Goal: Task Accomplishment & Management: Use online tool/utility

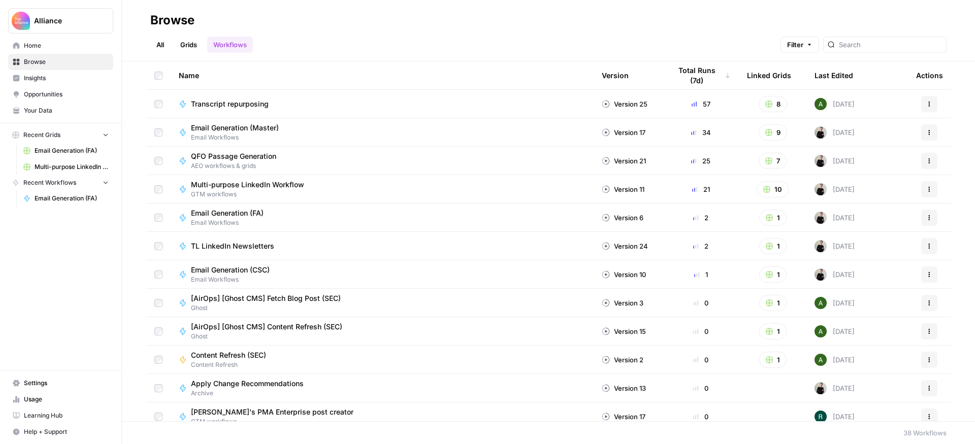
click at [40, 58] on span "Browse" at bounding box center [66, 61] width 85 height 9
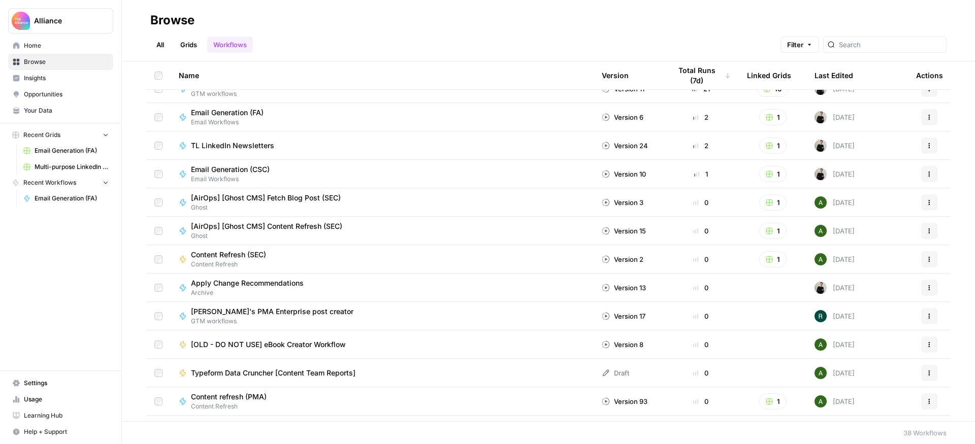
scroll to position [104, 0]
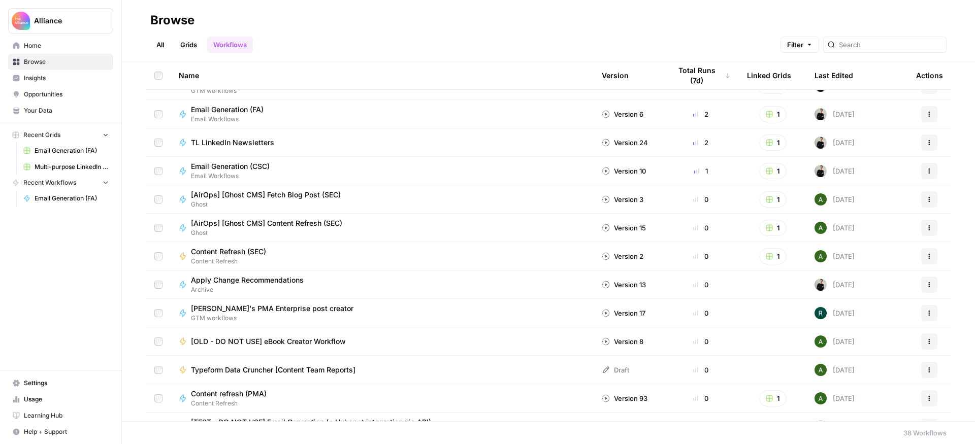
click at [193, 50] on link "Grids" at bounding box center [188, 45] width 29 height 16
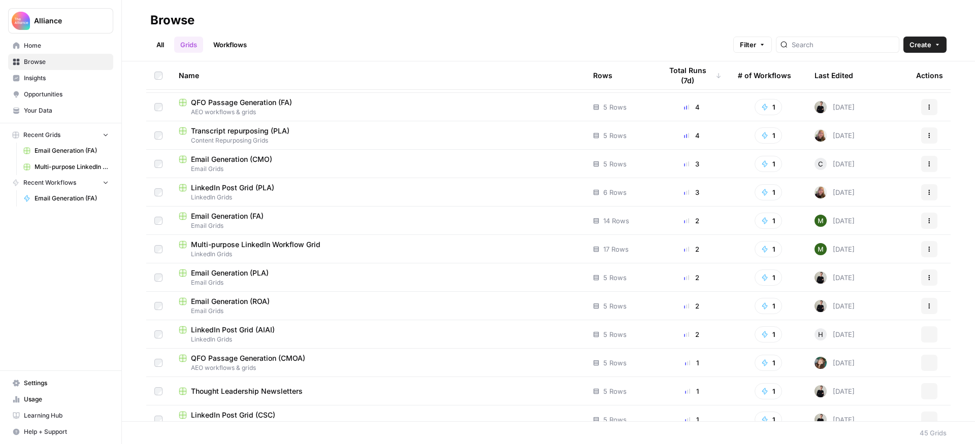
scroll to position [409, 0]
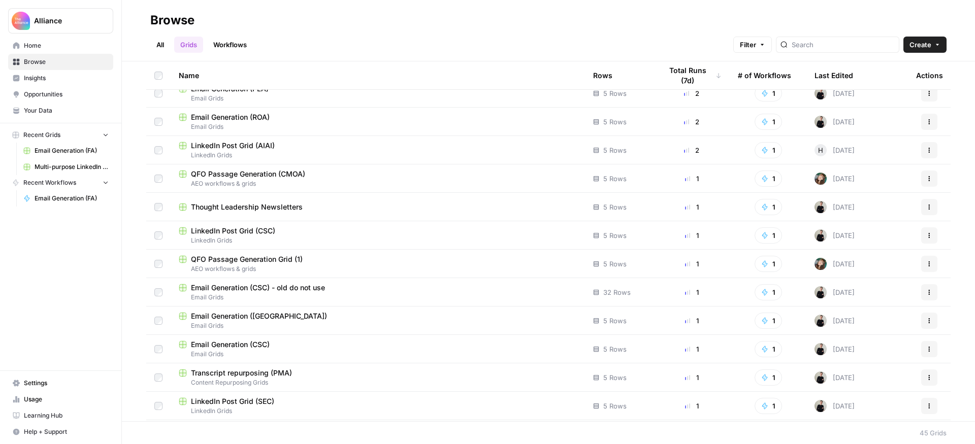
click at [80, 164] on span "Multi-purpose LinkedIn Workflow Grid" at bounding box center [72, 167] width 74 height 9
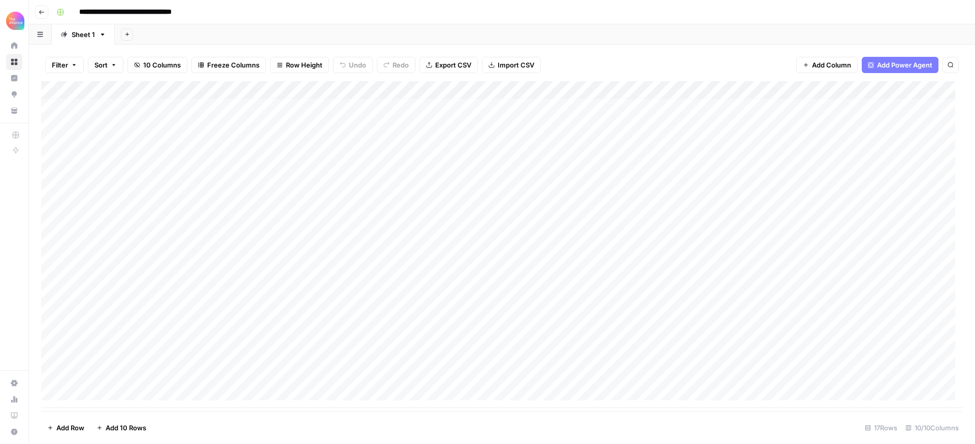
scroll to position [8, 0]
click at [103, 392] on div "Add Column" at bounding box center [502, 244] width 922 height 327
click at [108, 374] on div "Add Column" at bounding box center [502, 246] width 922 height 330
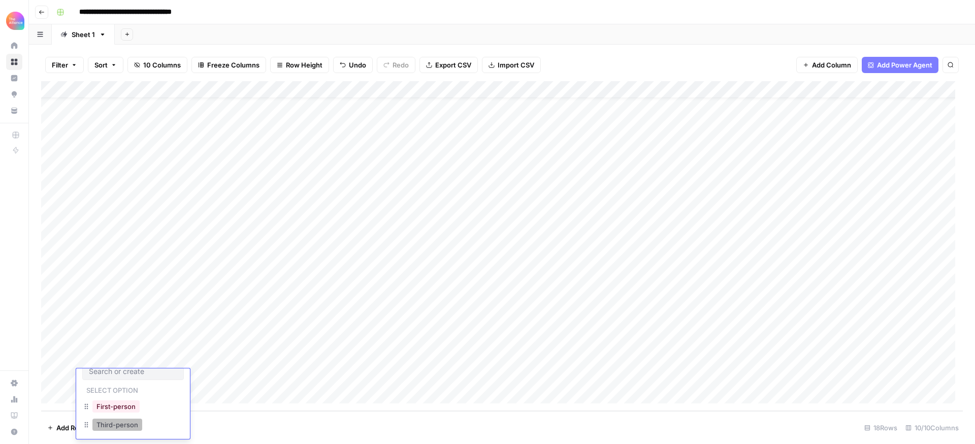
scroll to position [15, 0]
click at [113, 423] on button "Third-person" at bounding box center [117, 421] width 50 height 12
click at [187, 381] on div "Add Column" at bounding box center [502, 246] width 922 height 330
click at [186, 379] on div "Add Column" at bounding box center [502, 246] width 922 height 330
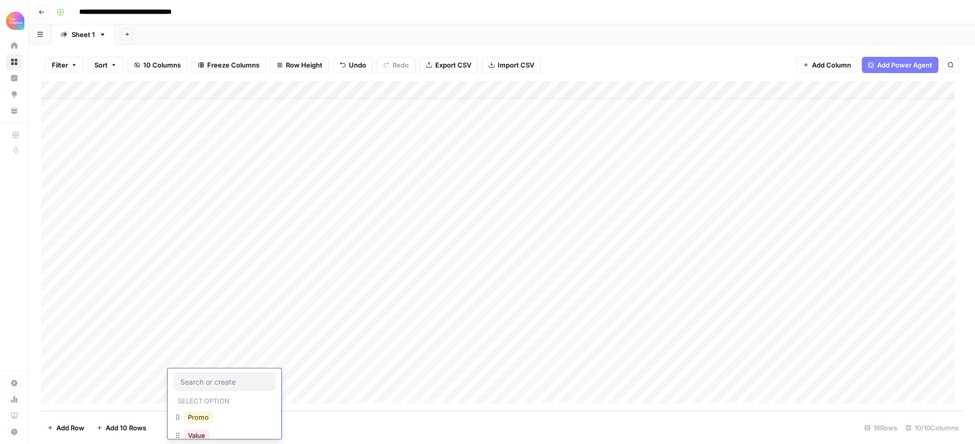
click at [201, 418] on button "Promo" at bounding box center [198, 417] width 29 height 12
click at [276, 381] on div "Add Column" at bounding box center [502, 246] width 922 height 330
click at [298, 414] on button "Credibility" at bounding box center [295, 417] width 40 height 12
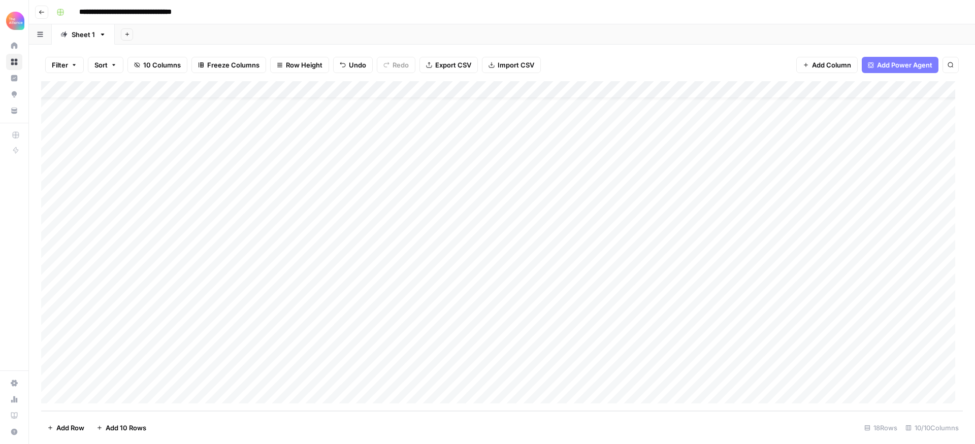
click at [380, 380] on div "Add Column" at bounding box center [502, 246] width 922 height 330
click at [353, 376] on textarea "**********" at bounding box center [431, 379] width 163 height 14
type textarea "**********"
click at [550, 379] on div "Add Column" at bounding box center [502, 246] width 922 height 330
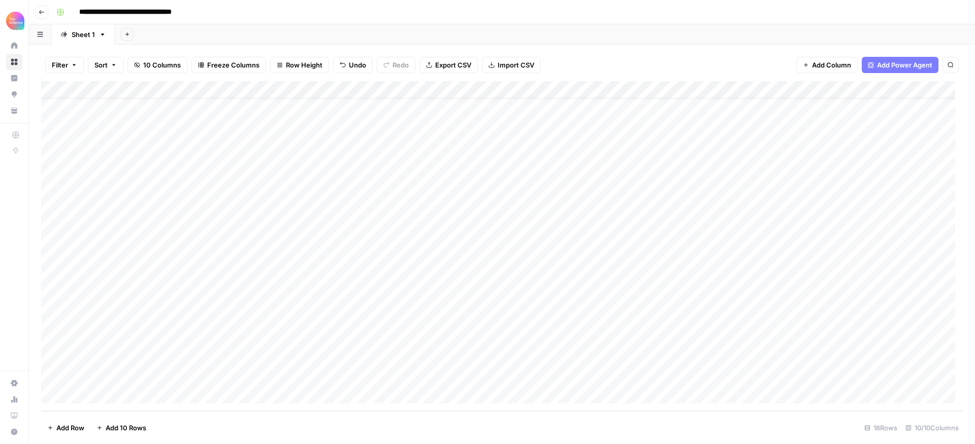
click at [492, 378] on div "Add Column" at bounding box center [502, 246] width 922 height 330
type textarea "**********"
click at [652, 380] on div "Add Column" at bounding box center [502, 246] width 922 height 330
click at [579, 376] on div "Add Column" at bounding box center [502, 246] width 922 height 330
type textarea "*"
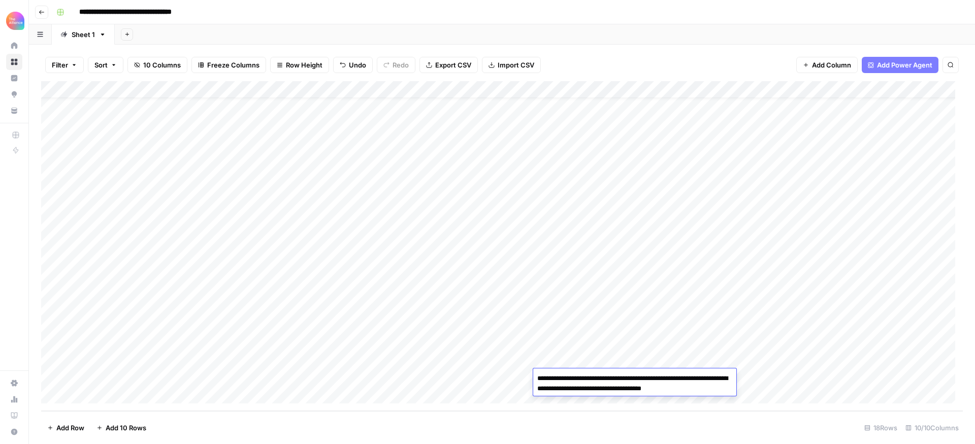
type textarea "**********"
click at [776, 393] on div "Add Column" at bounding box center [502, 246] width 922 height 330
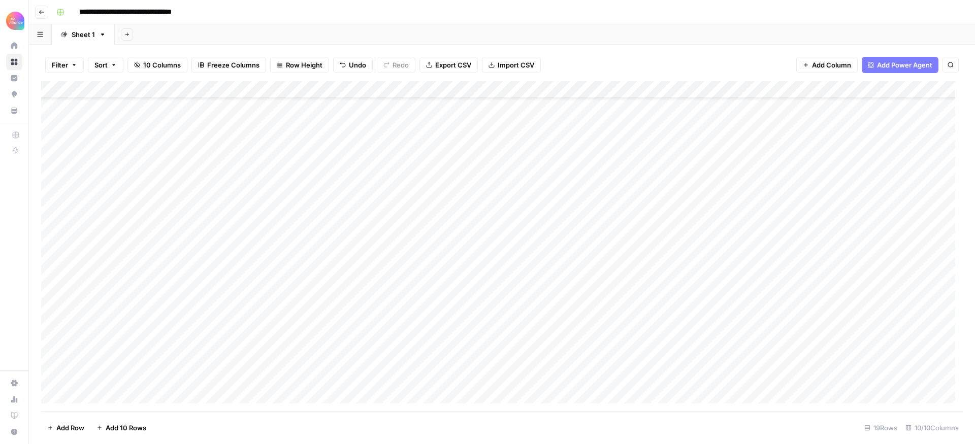
scroll to position [39, 0]
click at [657, 358] on div "Add Column" at bounding box center [502, 246] width 922 height 330
click at [761, 360] on div "Add Column" at bounding box center [502, 246] width 922 height 330
click at [861, 360] on div "Add Column" at bounding box center [502, 246] width 922 height 330
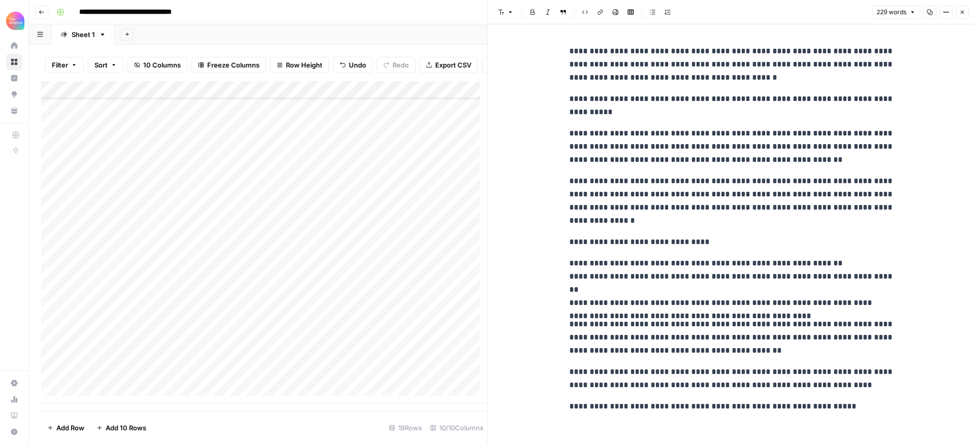
click at [965, 7] on button "Close" at bounding box center [962, 12] width 13 height 13
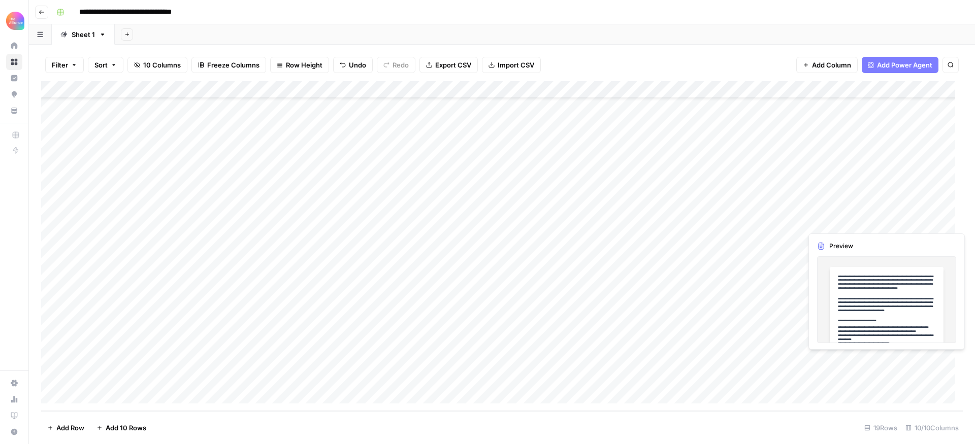
click at [922, 359] on div "Add Column" at bounding box center [502, 246] width 922 height 330
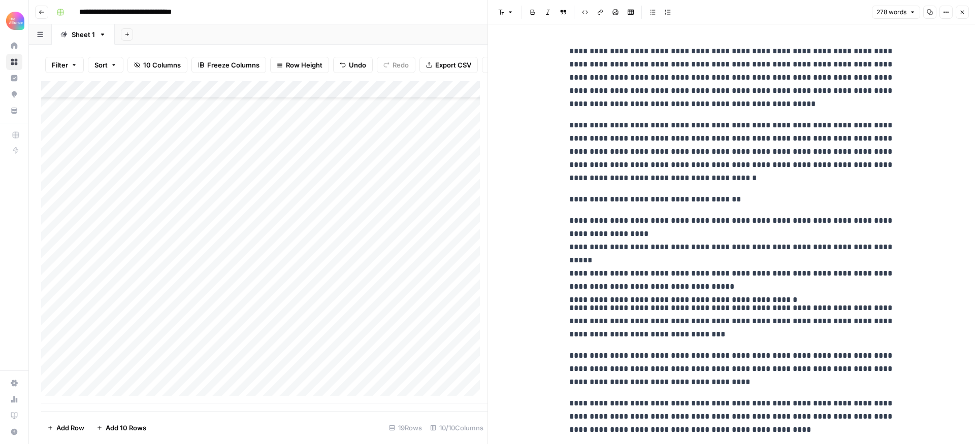
click at [962, 14] on icon "button" at bounding box center [962, 12] width 6 height 6
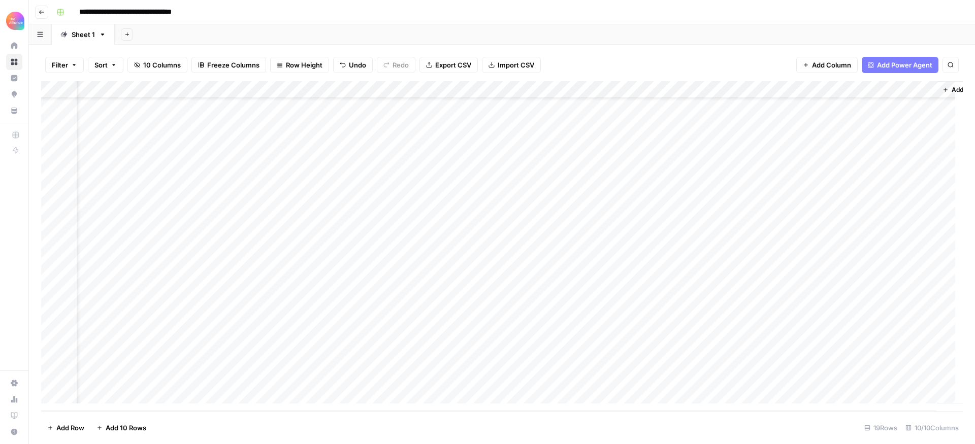
scroll to position [39, 92]
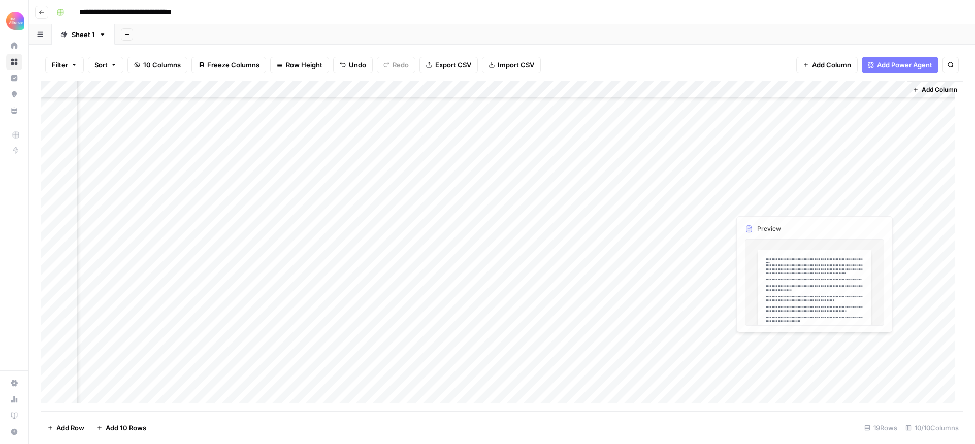
click at [842, 362] on div "Add Column" at bounding box center [502, 246] width 922 height 330
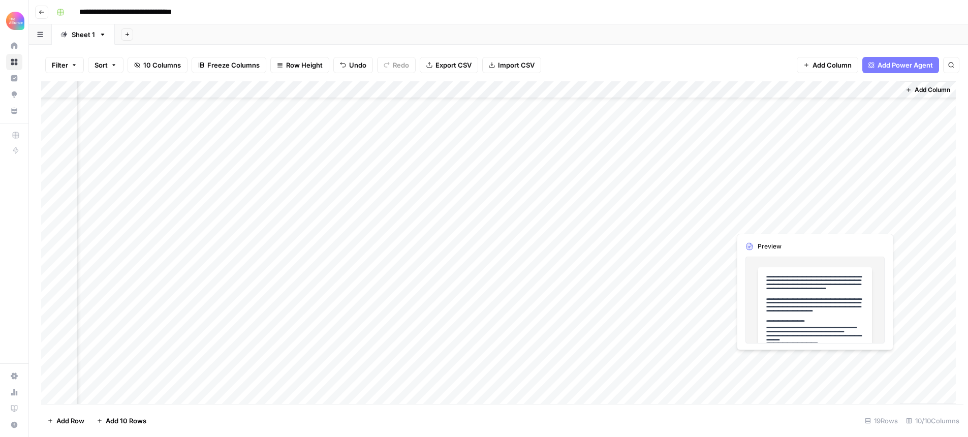
click at [842, 362] on div at bounding box center [853, 360] width 93 height 19
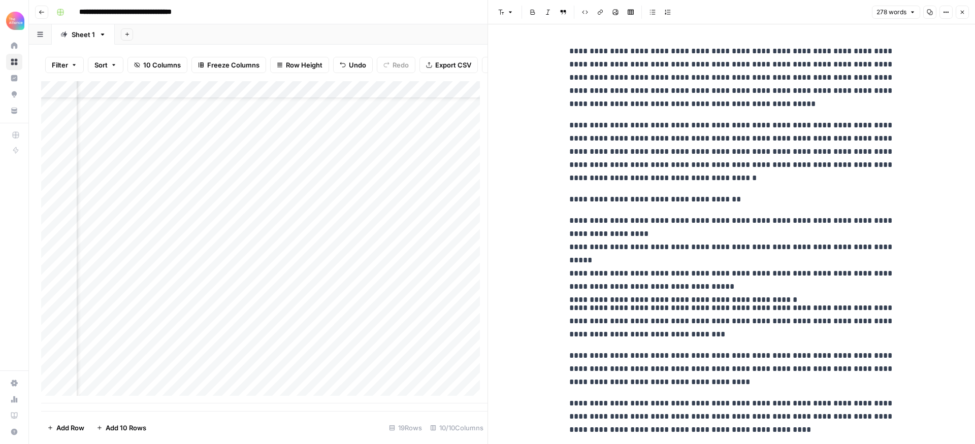
click at [710, 179] on p "**********" at bounding box center [731, 152] width 325 height 66
copy div "**********"
